Goal: Task Accomplishment & Management: Manage account settings

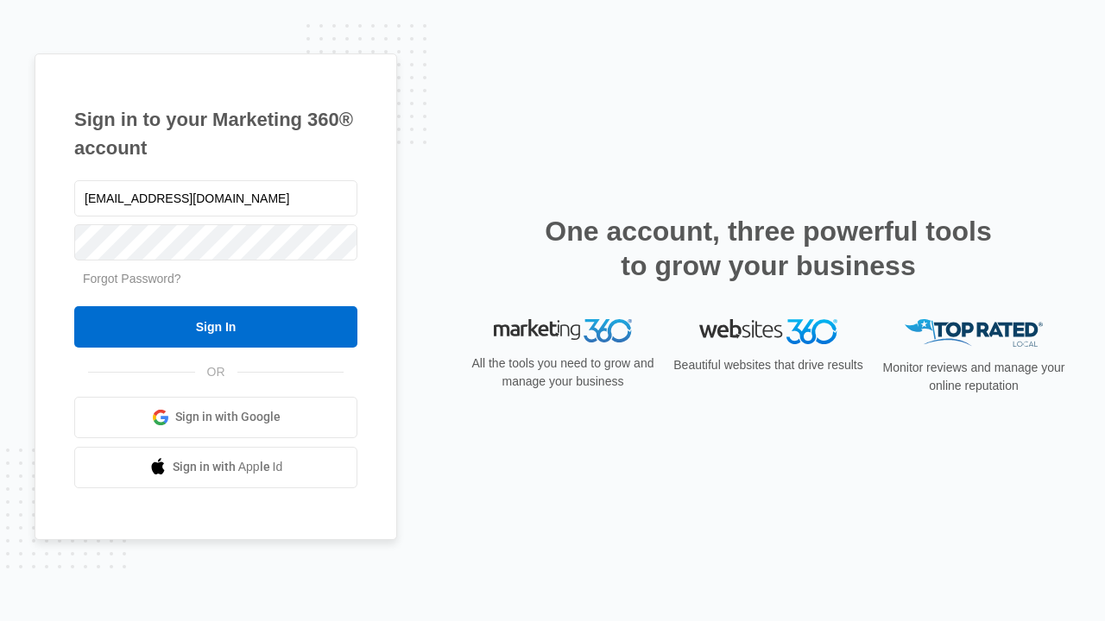
type input "[EMAIL_ADDRESS][DOMAIN_NAME]"
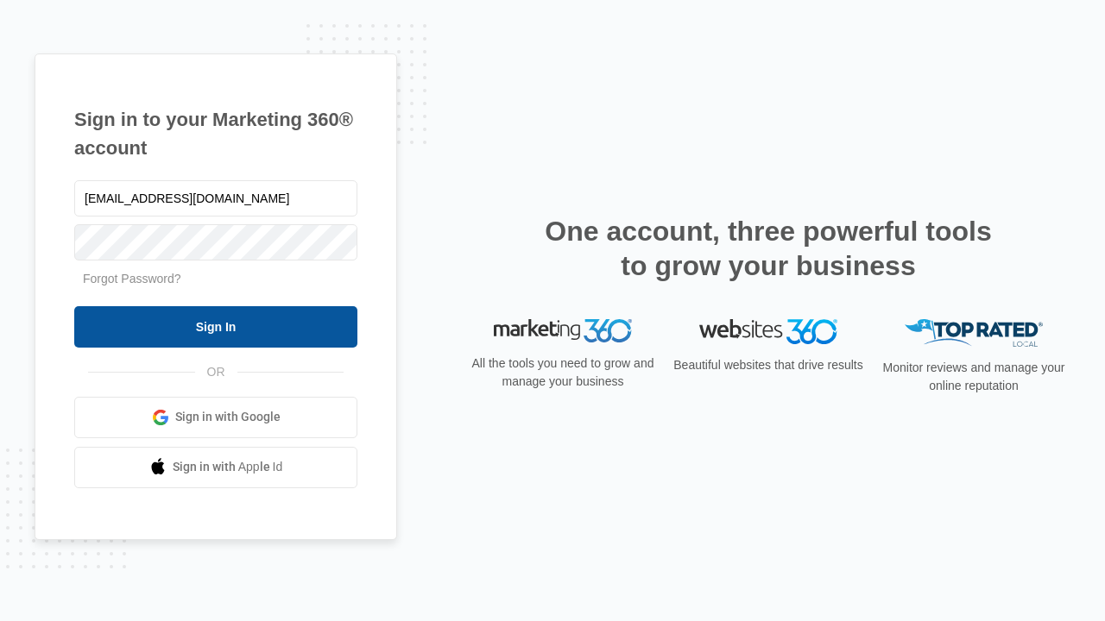
click at [216, 326] on input "Sign In" at bounding box center [215, 326] width 283 height 41
